Goal: Information Seeking & Learning: Learn about a topic

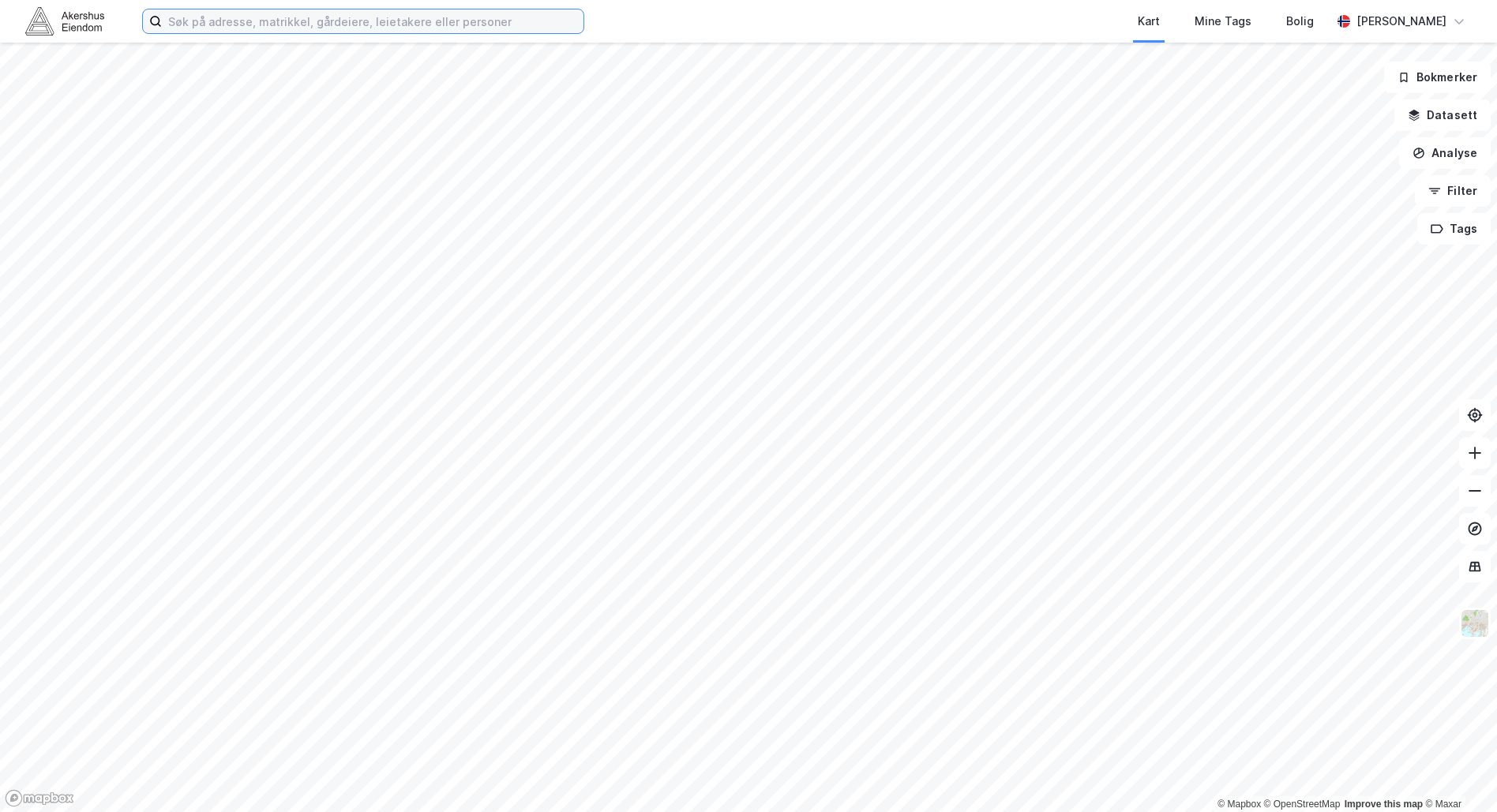
click at [338, 21] on input at bounding box center [372, 21] width 422 height 24
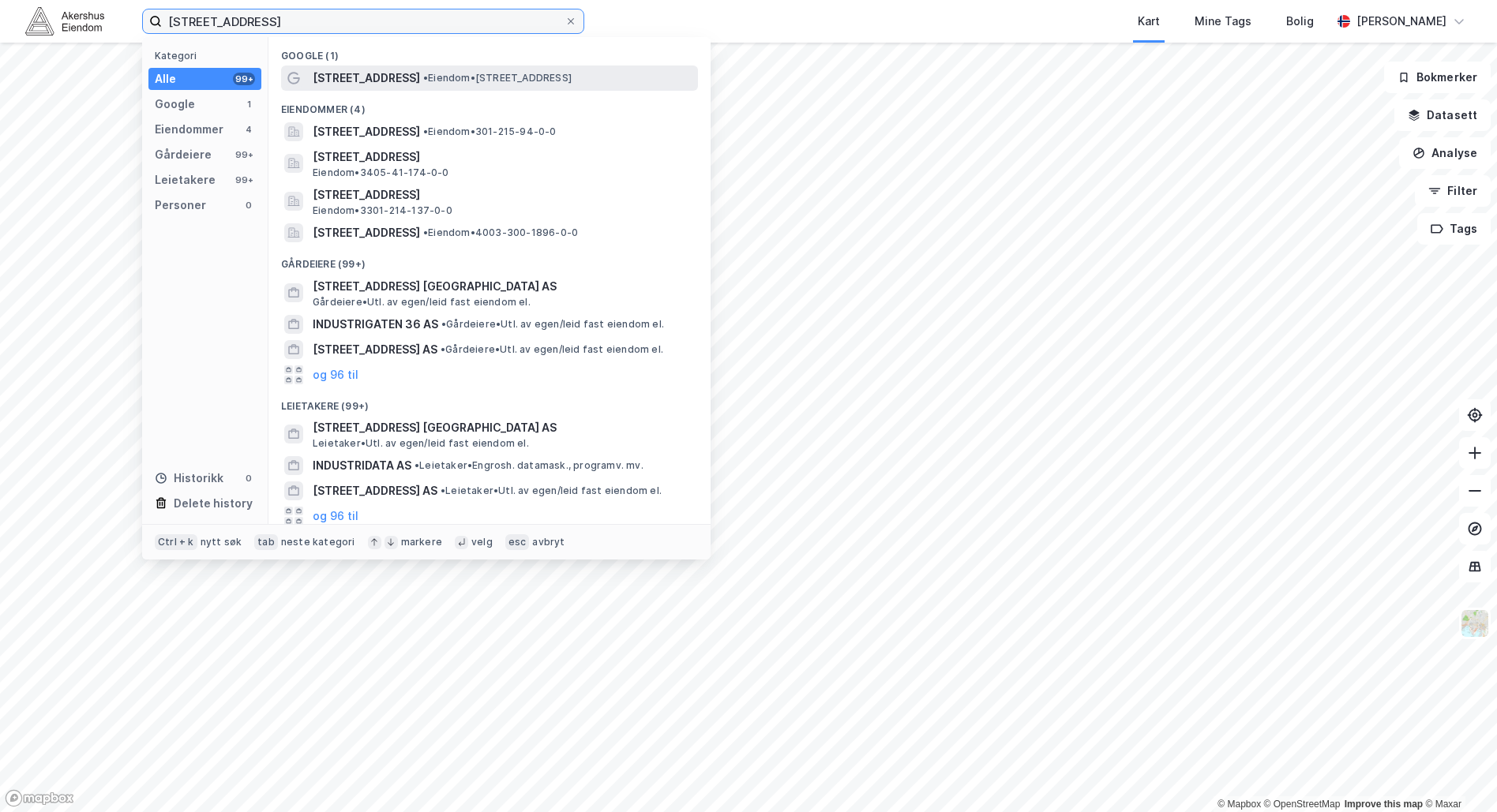
type input "[STREET_ADDRESS]"
click at [371, 73] on span "[STREET_ADDRESS]" at bounding box center [366, 78] width 108 height 19
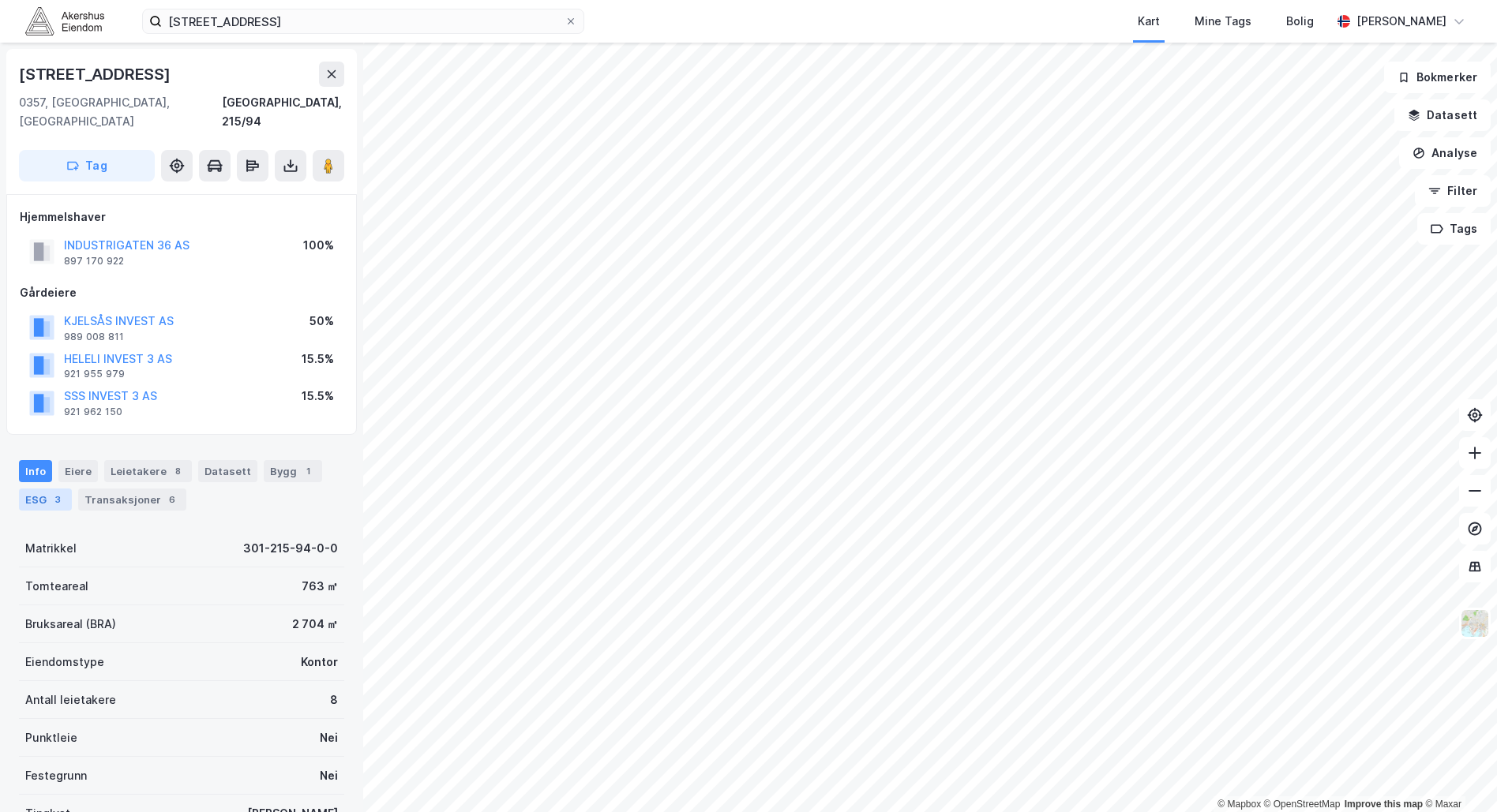
click at [40, 488] on div "ESG 3" at bounding box center [46, 499] width 53 height 22
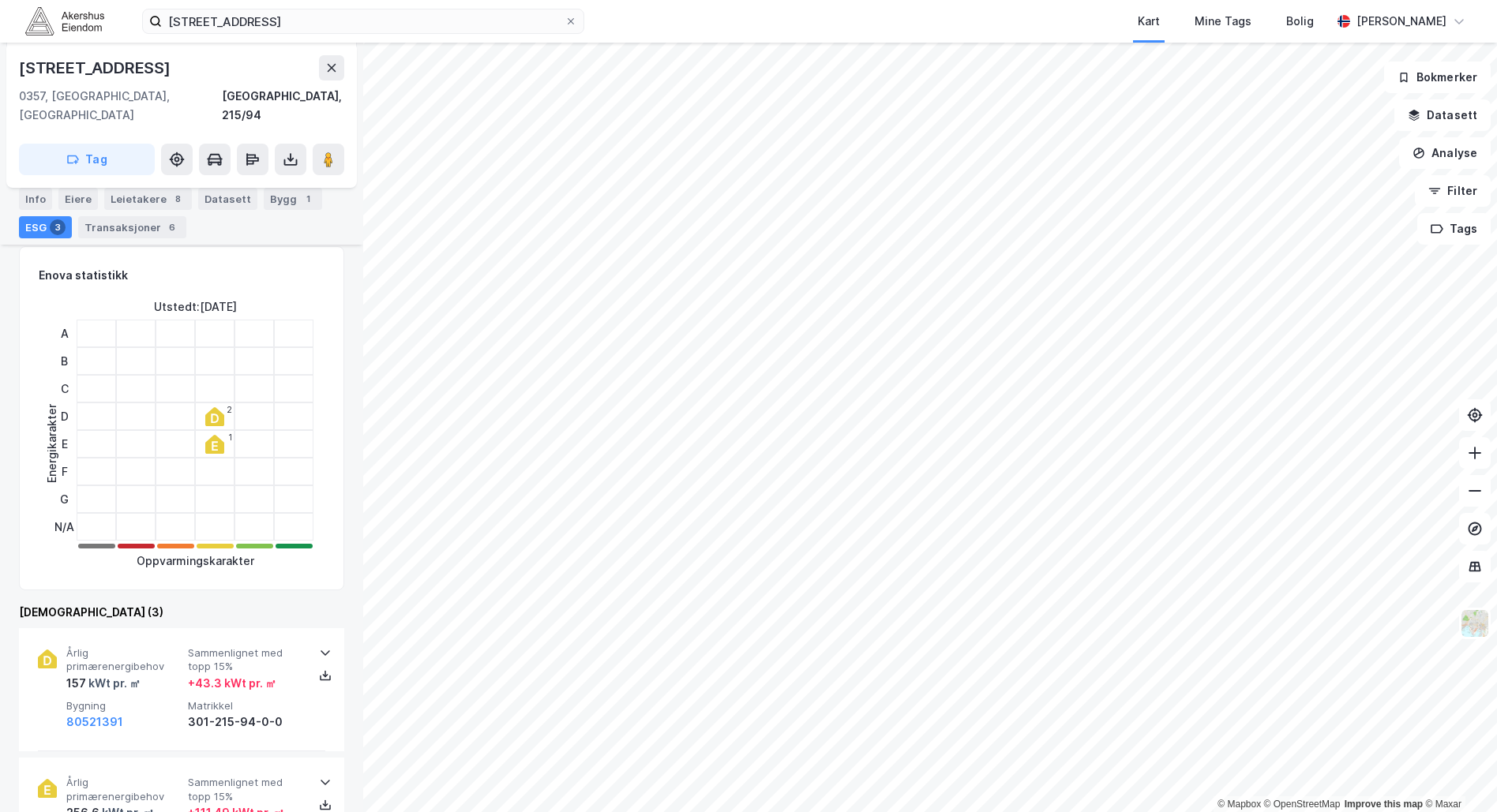
scroll to position [284, 0]
click at [150, 673] on div "157 kWt pr. ㎡" at bounding box center [124, 683] width 115 height 19
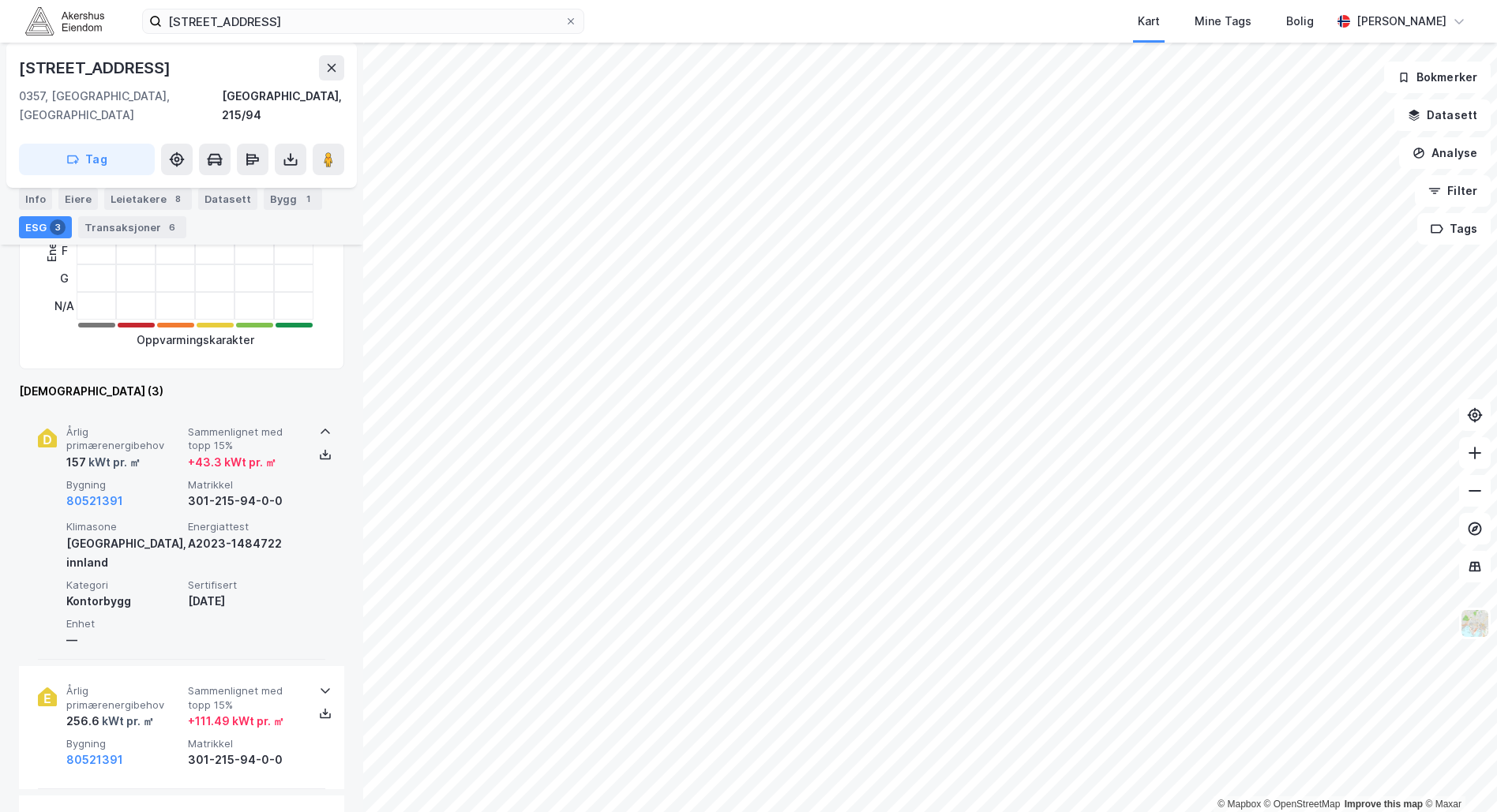
scroll to position [524, 0]
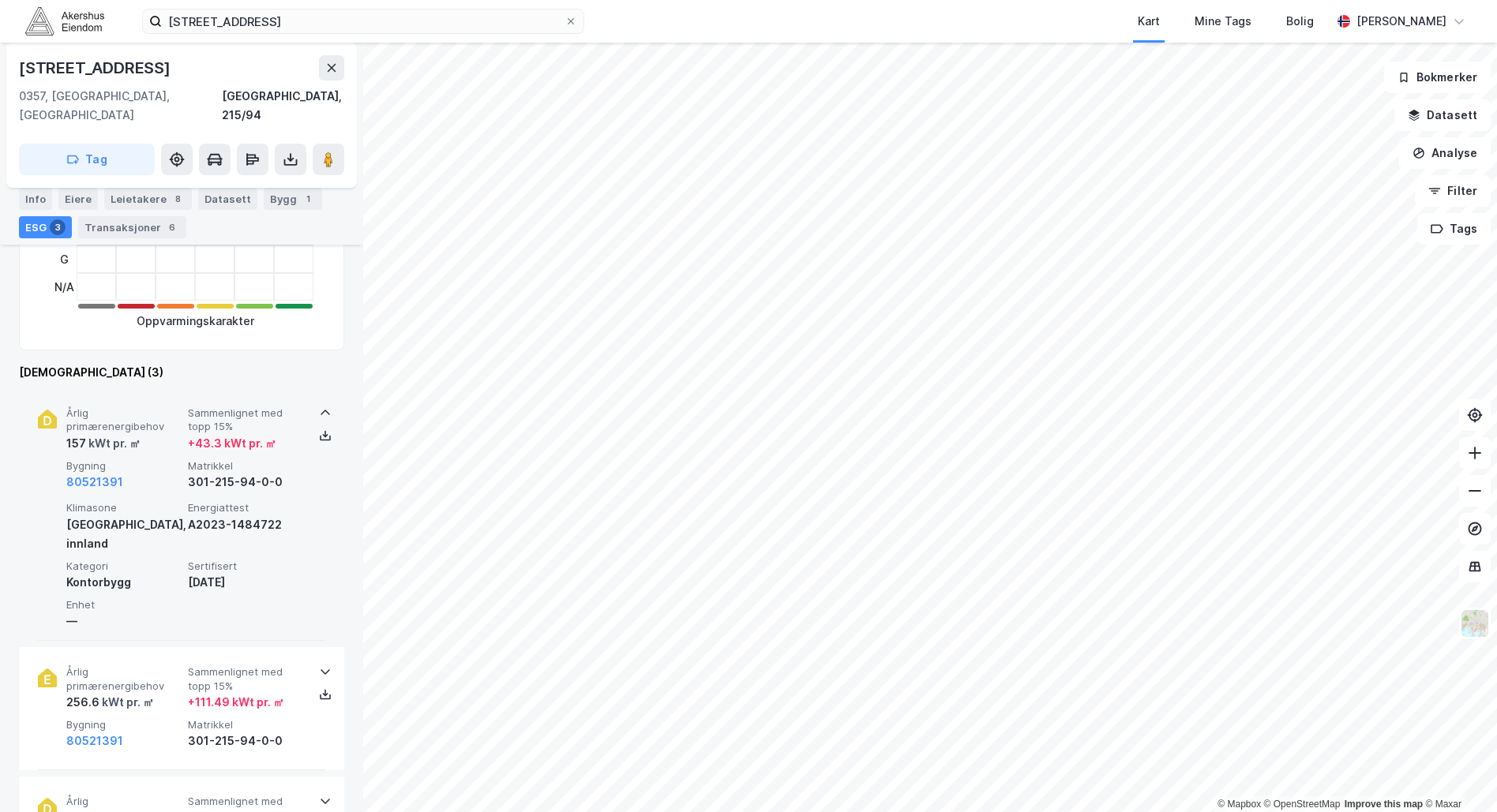
click at [150, 693] on div "kWt pr. ㎡" at bounding box center [126, 703] width 54 height 19
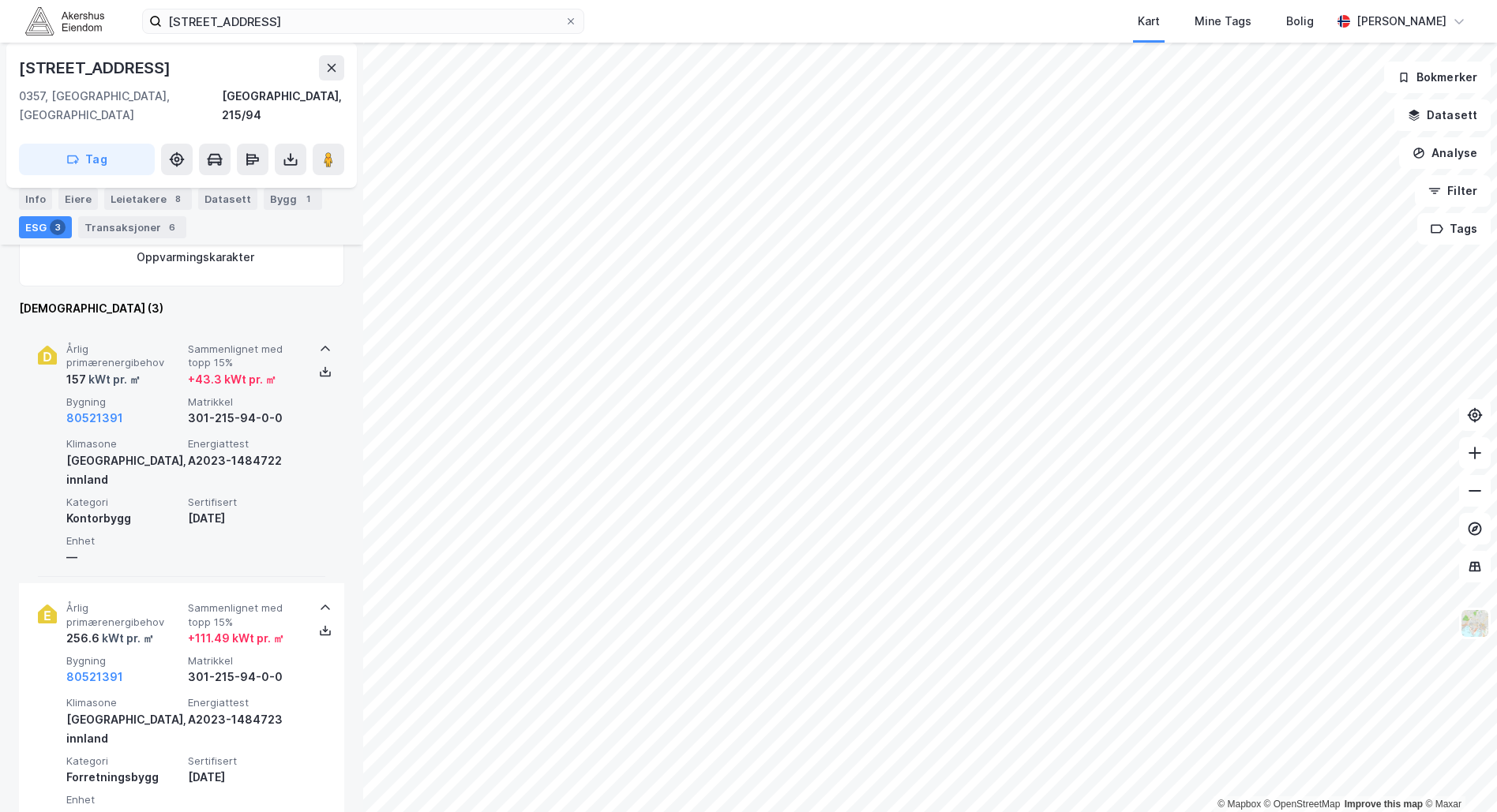
scroll to position [588, 0]
